Goal: Task Accomplishment & Management: Manage account settings

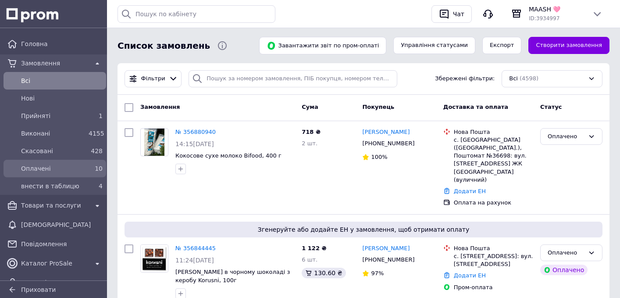
click at [50, 166] on span "Оплачені" at bounding box center [53, 168] width 64 height 9
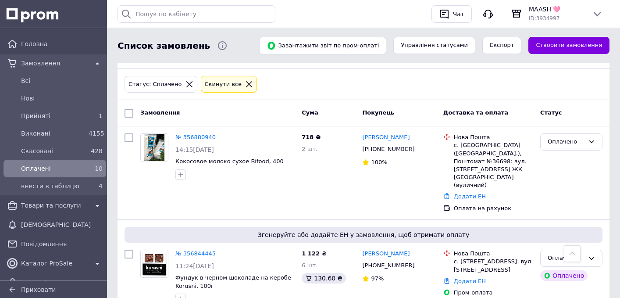
scroll to position [10, 0]
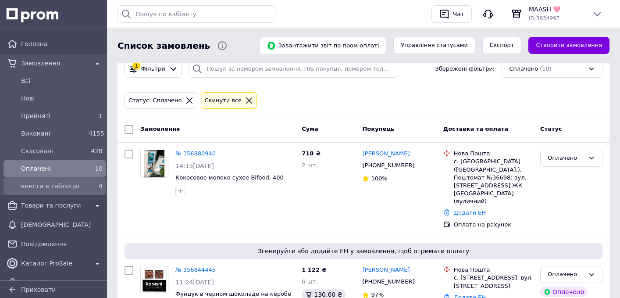
click at [68, 186] on span "внести в таблицю" at bounding box center [53, 186] width 64 height 9
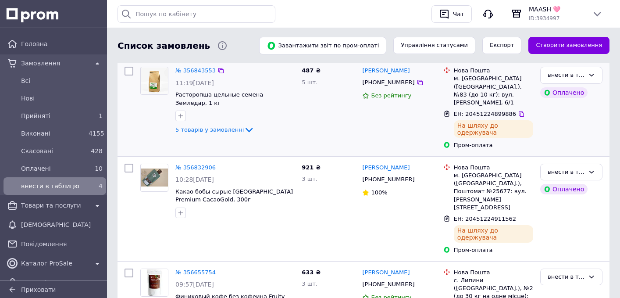
scroll to position [98, 0]
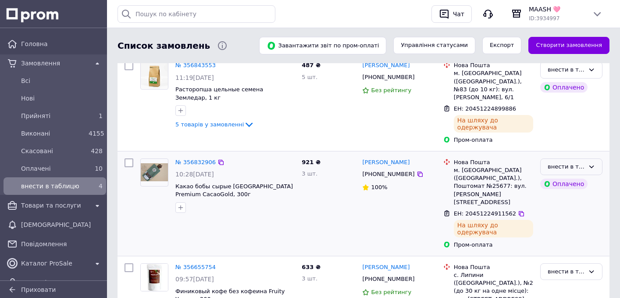
click at [589, 163] on icon at bounding box center [591, 166] width 7 height 7
click at [572, 193] on li "Виконано" at bounding box center [571, 201] width 61 height 16
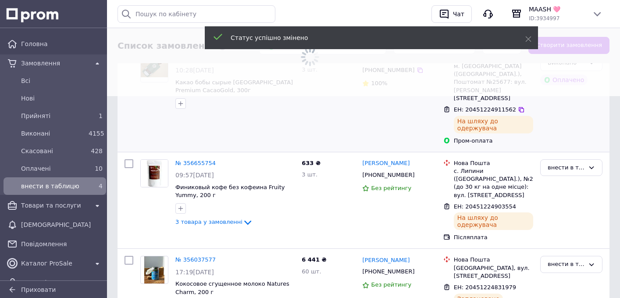
scroll to position [202, 0]
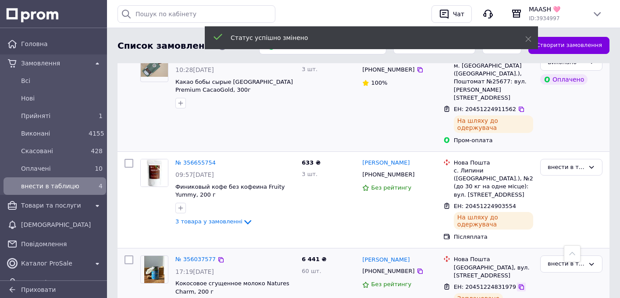
click at [517, 283] on div at bounding box center [521, 287] width 9 height 9
click at [519, 283] on icon at bounding box center [521, 286] width 7 height 7
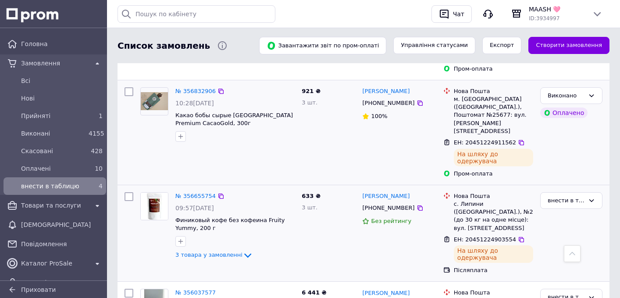
scroll to position [171, 0]
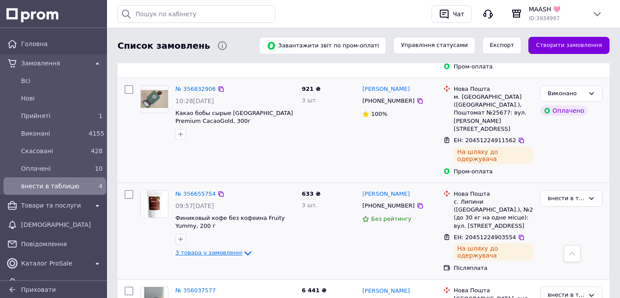
click at [243, 248] on icon at bounding box center [248, 253] width 11 height 11
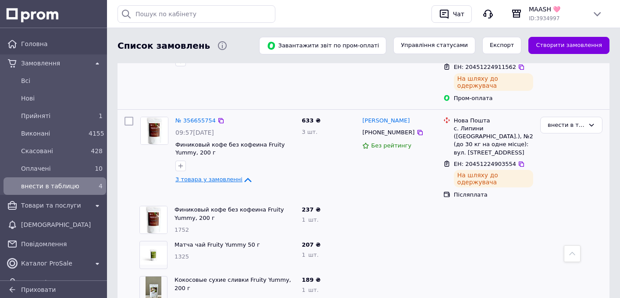
scroll to position [243, 0]
click at [575, 122] on div "внести в таблицю" at bounding box center [566, 126] width 37 height 9
click at [562, 152] on li "Виконано" at bounding box center [571, 160] width 61 height 16
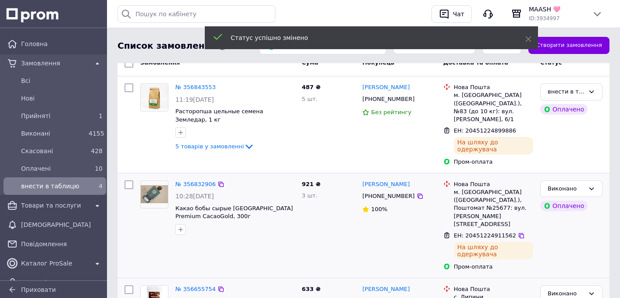
scroll to position [71, 0]
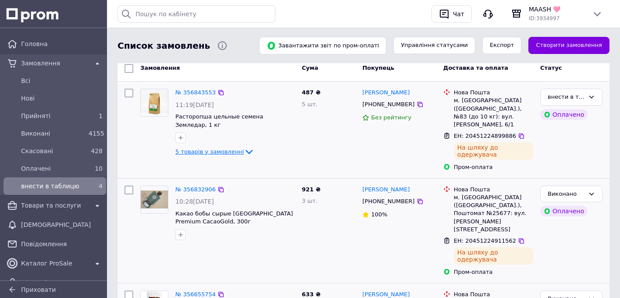
click at [244, 150] on icon at bounding box center [249, 152] width 11 height 11
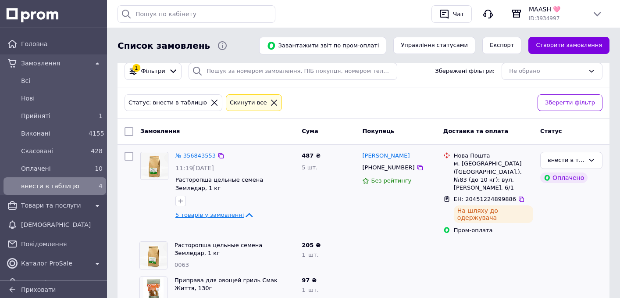
scroll to position [2, 0]
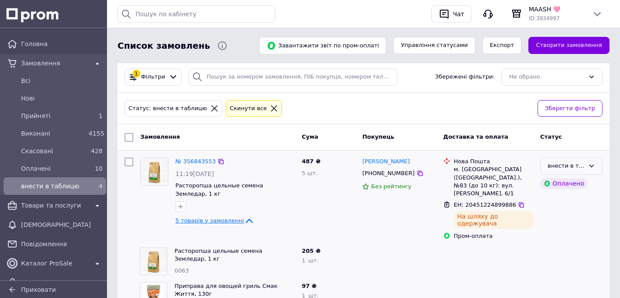
click at [584, 165] on div "внести в таблицю" at bounding box center [566, 165] width 37 height 9
click at [561, 203] on li "Виконано" at bounding box center [571, 200] width 61 height 16
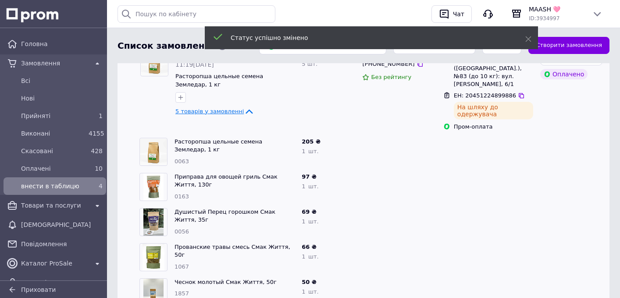
scroll to position [220, 0]
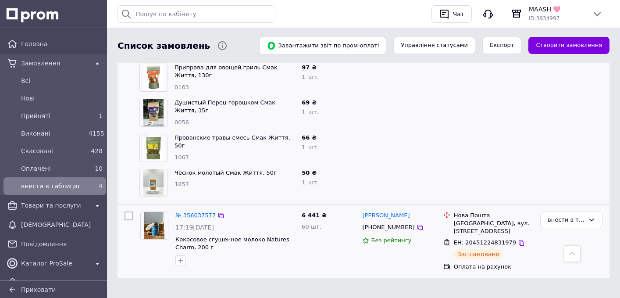
click at [205, 212] on link "№ 356037577" at bounding box center [195, 215] width 40 height 7
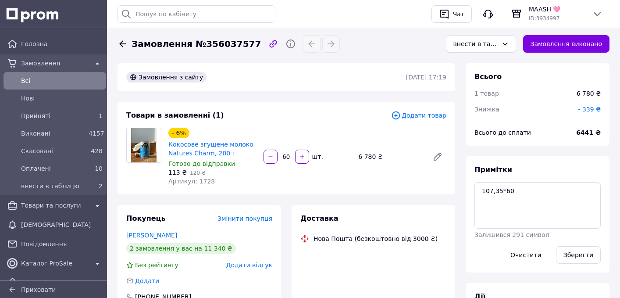
scroll to position [200, 0]
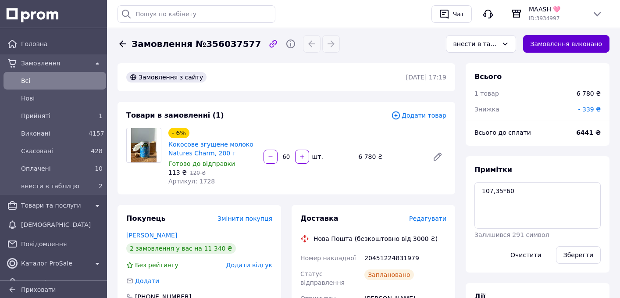
click at [595, 48] on button "Замовлення виконано" at bounding box center [566, 44] width 87 height 18
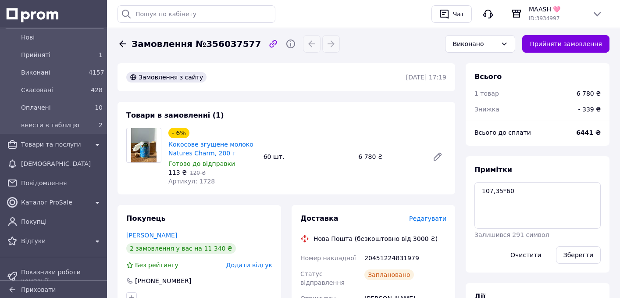
scroll to position [72, 0]
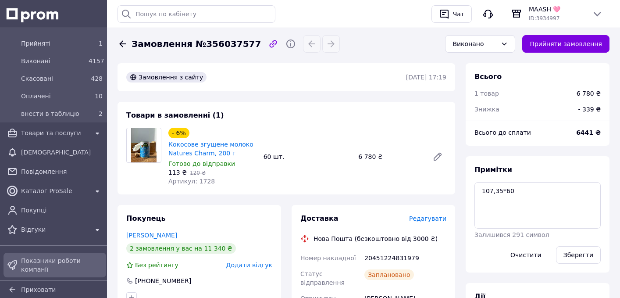
click at [58, 270] on span "Показники роботи компанії" at bounding box center [62, 265] width 82 height 18
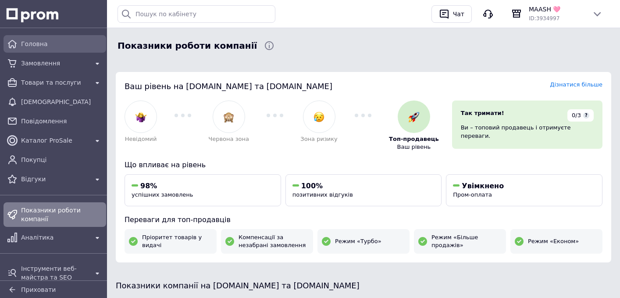
click at [34, 50] on div "Головна" at bounding box center [61, 44] width 85 height 12
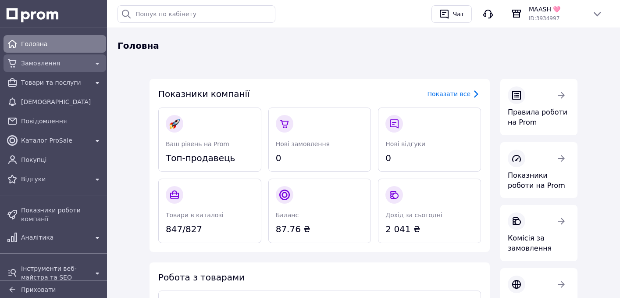
click at [46, 69] on div "Замовлення" at bounding box center [54, 63] width 71 height 12
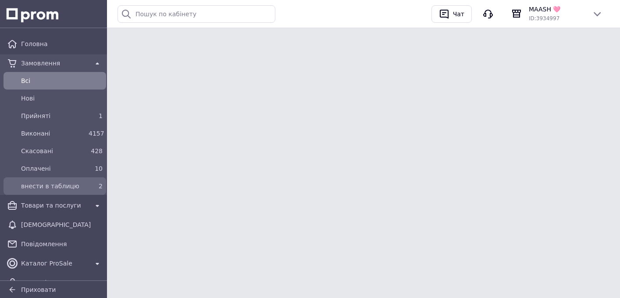
click at [83, 186] on div "внести в таблицю" at bounding box center [53, 186] width 68 height 12
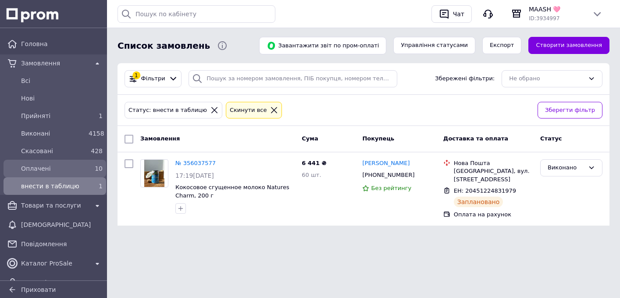
click at [74, 173] on div "Оплачені" at bounding box center [53, 168] width 68 height 12
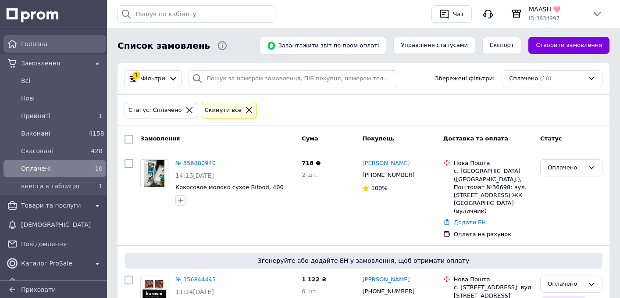
click at [56, 48] on div "Головна" at bounding box center [61, 44] width 85 height 12
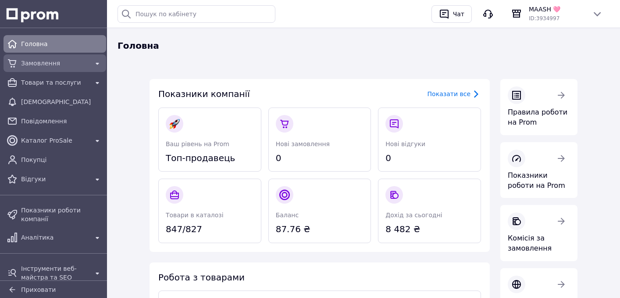
click at [29, 65] on span "Замовлення" at bounding box center [55, 63] width 68 height 9
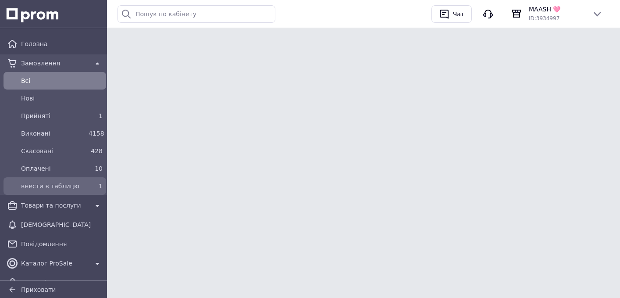
click at [80, 183] on span "внести в таблицю" at bounding box center [53, 186] width 64 height 9
